Goal: Task Accomplishment & Management: Manage account settings

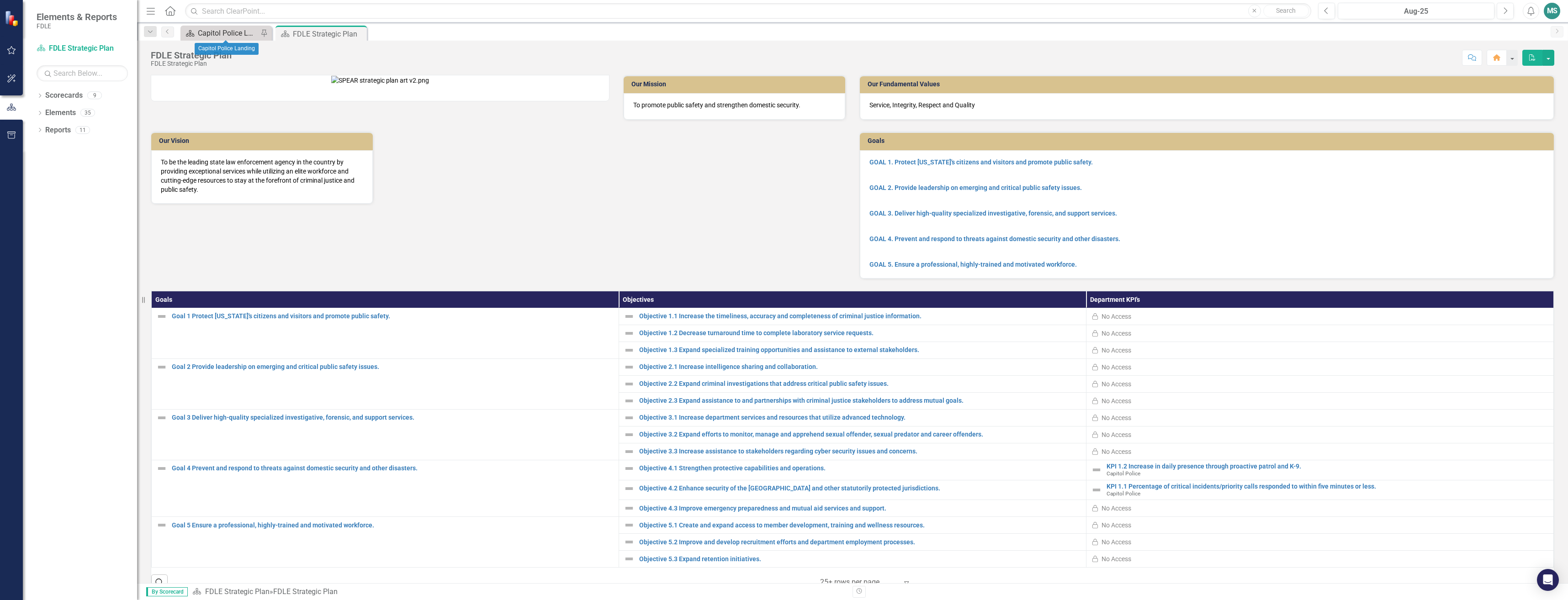
click at [229, 30] on div "Capitol Police Landing" at bounding box center [228, 33] width 60 height 12
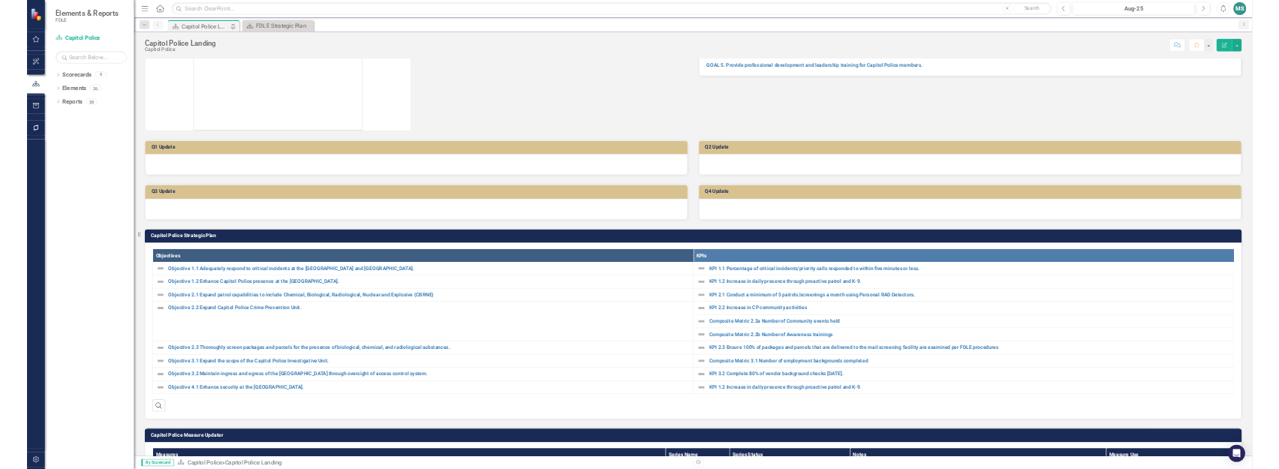
scroll to position [208, 0]
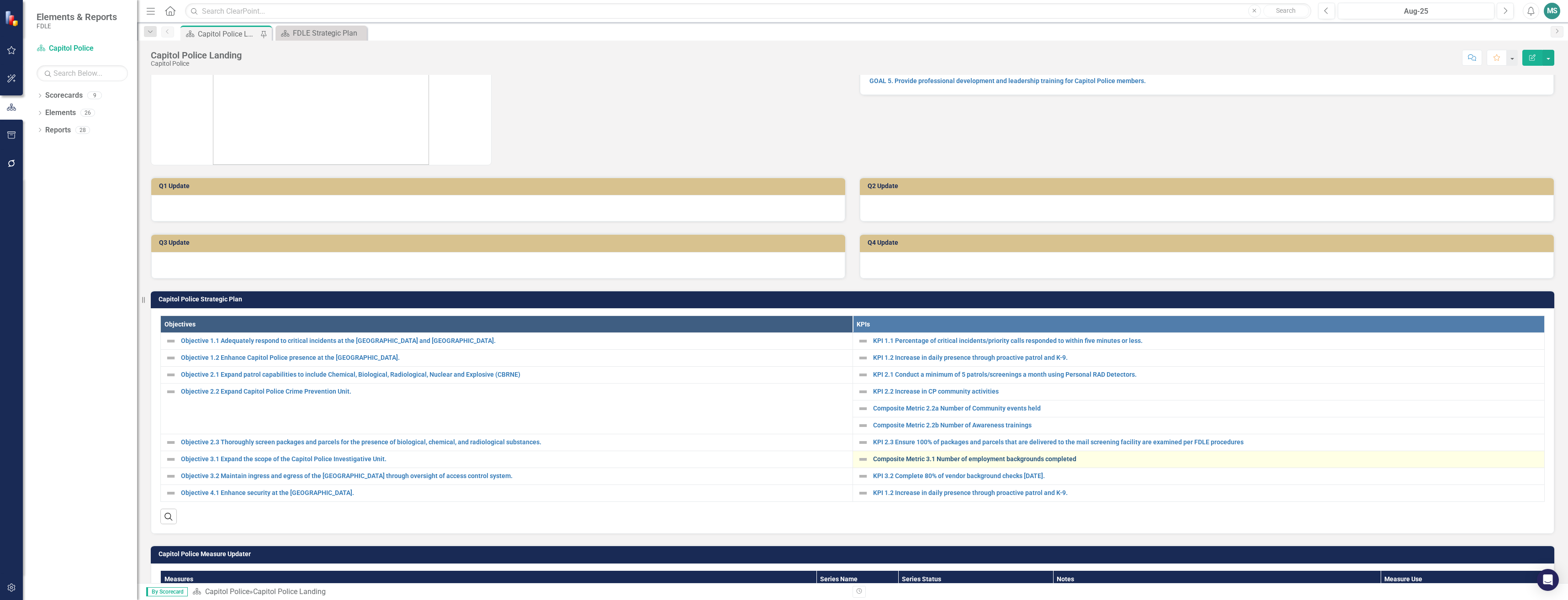
click at [933, 456] on link "Composite Metric 3.1 Number of employment backgrounds completed" at bounding box center [1206, 459] width 667 height 7
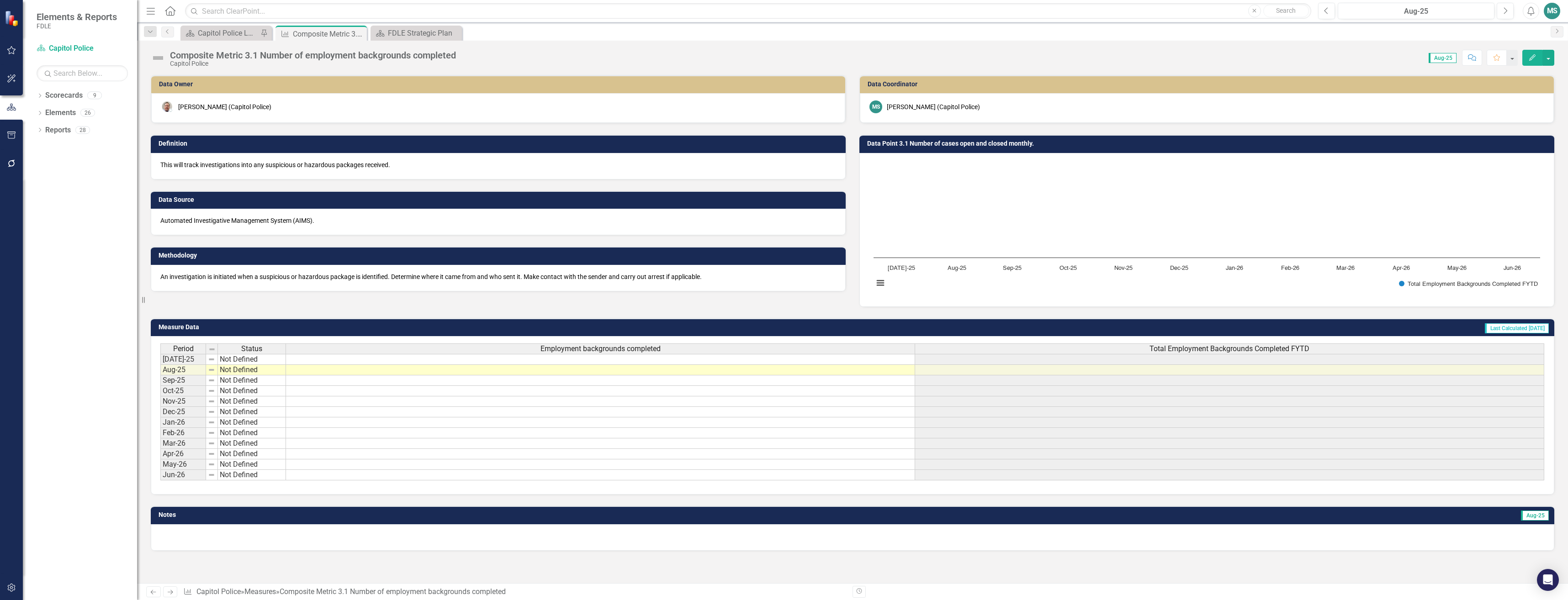
click at [653, 352] on span "Employment backgrounds completed" at bounding box center [600, 349] width 120 height 9
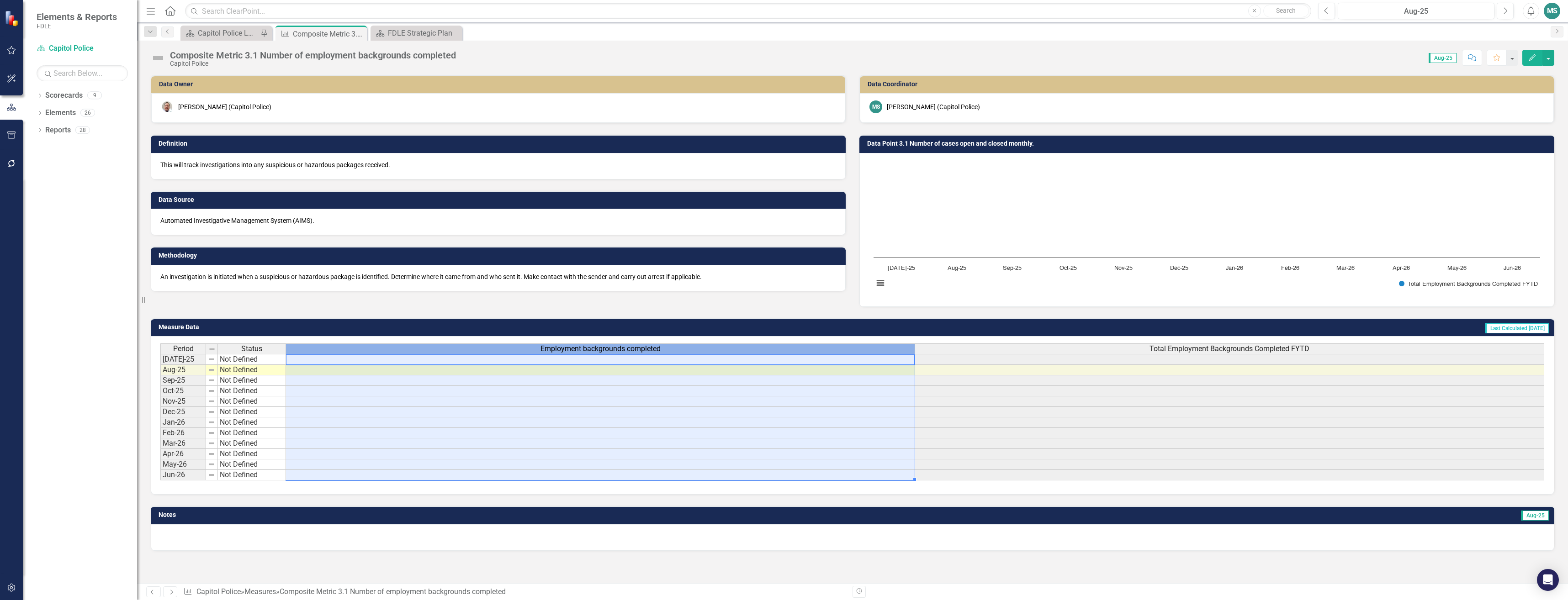
click at [653, 355] on div "Period Status Employment backgrounds completed Total Employment Backgrounds Com…" at bounding box center [852, 349] width 1384 height 12
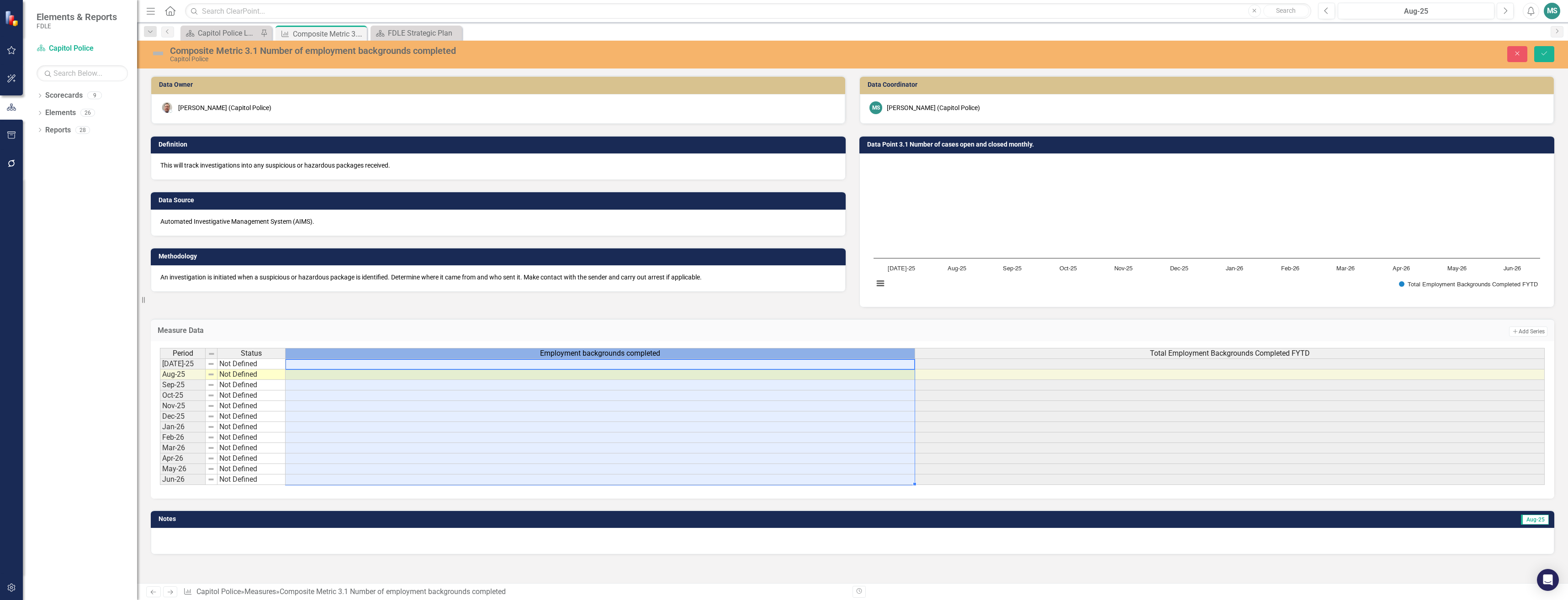
click at [444, 364] on td at bounding box center [600, 364] width 629 height 11
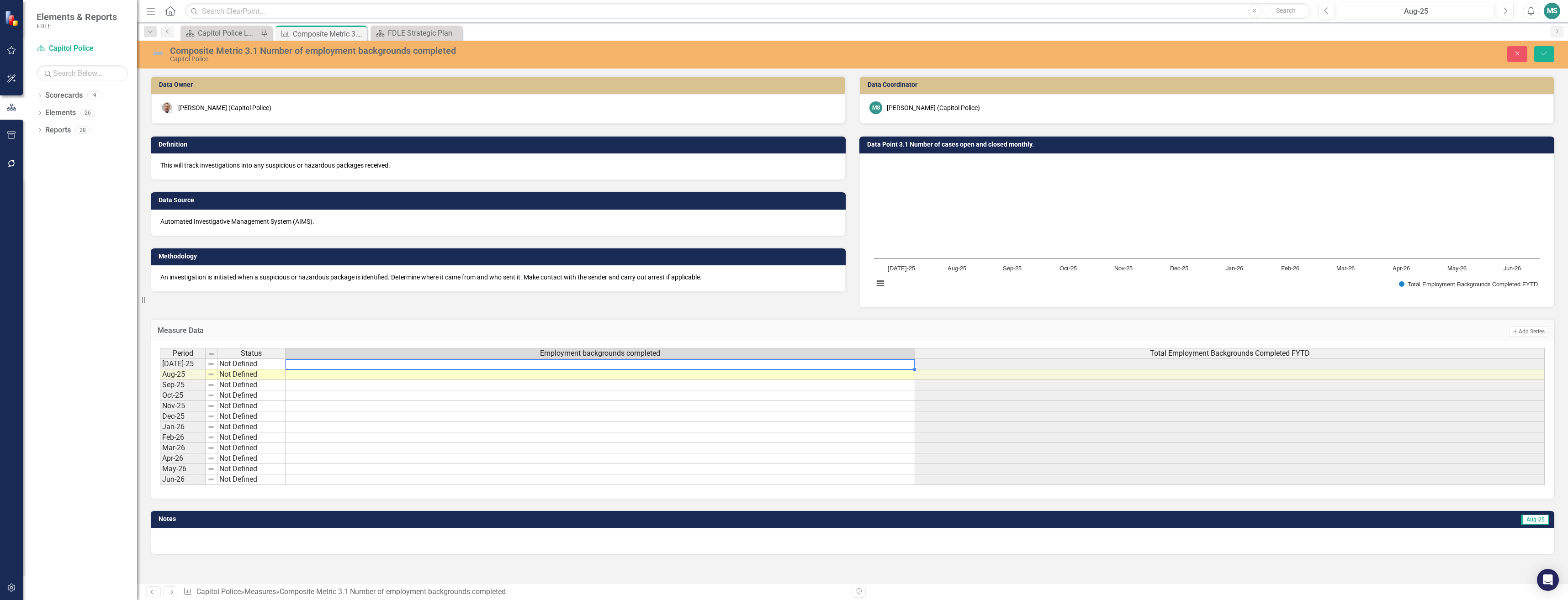
click at [444, 364] on td at bounding box center [600, 364] width 629 height 11
type textarea "2"
click at [389, 376] on td at bounding box center [600, 374] width 629 height 10
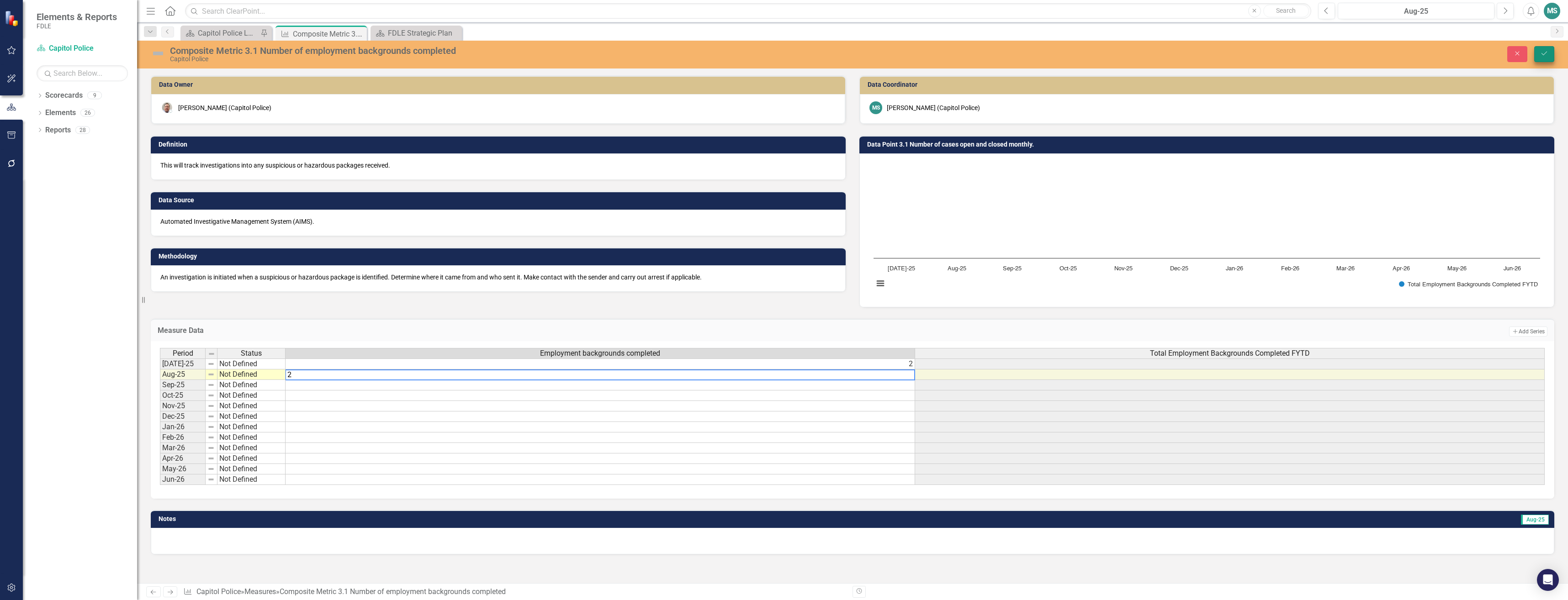
type textarea "2"
click at [1548, 51] on icon "Save" at bounding box center [1544, 54] width 9 height 7
